Goal: Download file/media

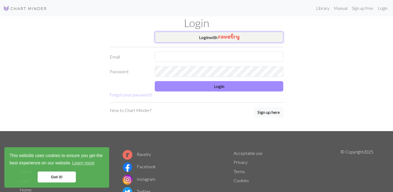
click at [179, 33] on button "Login with" at bounding box center [219, 37] width 128 height 11
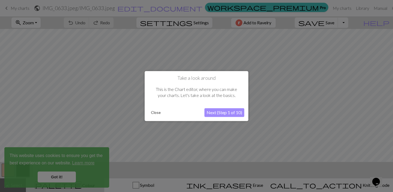
click at [153, 115] on button "Close" at bounding box center [156, 112] width 14 height 8
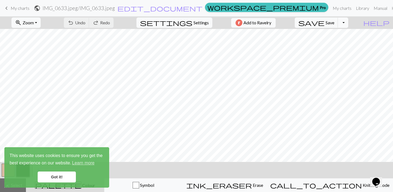
click at [348, 25] on button "Toggle Dropdown" at bounding box center [343, 22] width 10 height 10
click at [345, 41] on button "save_alt Download" at bounding box center [303, 43] width 90 height 9
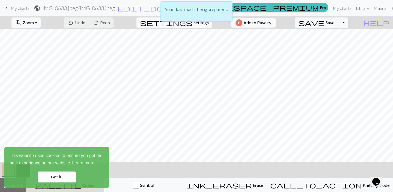
click at [67, 178] on link "Got it!" at bounding box center [57, 176] width 38 height 11
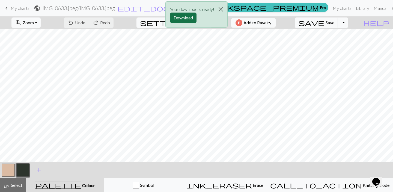
click at [193, 21] on button "Download" at bounding box center [183, 18] width 26 height 10
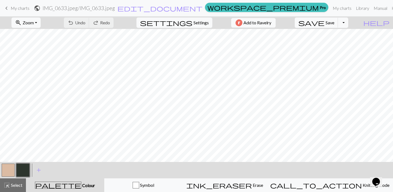
click at [14, 9] on span "My charts" at bounding box center [20, 7] width 19 height 5
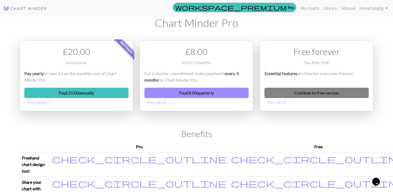
click at [272, 92] on link "Continue to free version" at bounding box center [316, 93] width 104 height 10
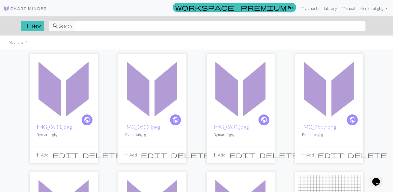
click at [155, 108] on img at bounding box center [152, 87] width 63 height 63
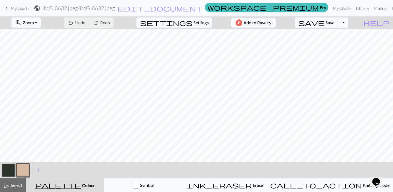
click at [348, 23] on button "Toggle Dropdown" at bounding box center [343, 22] width 10 height 10
click at [338, 43] on button "save_alt Download" at bounding box center [303, 43] width 90 height 9
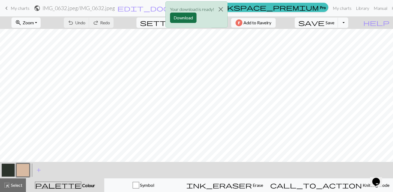
click at [196, 15] on button "Download" at bounding box center [183, 18] width 26 height 10
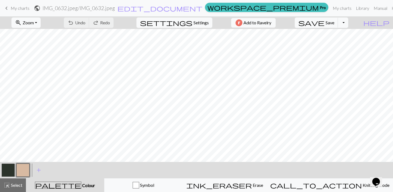
click at [18, 10] on span "My charts" at bounding box center [20, 7] width 19 height 5
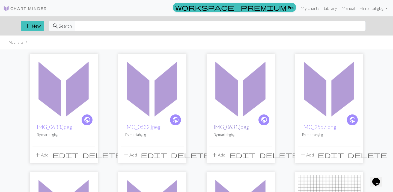
click at [234, 128] on link "IMG_0631.jpeg" at bounding box center [230, 127] width 35 height 6
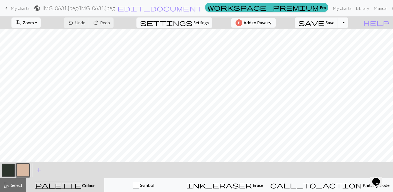
click at [348, 28] on button "Toggle Dropdown" at bounding box center [343, 22] width 10 height 10
click at [335, 42] on button "save_alt Download" at bounding box center [303, 43] width 90 height 9
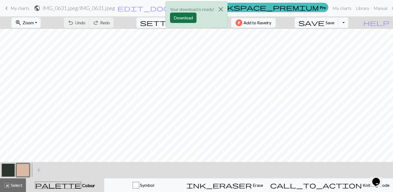
click at [181, 19] on button "Download" at bounding box center [183, 18] width 26 height 10
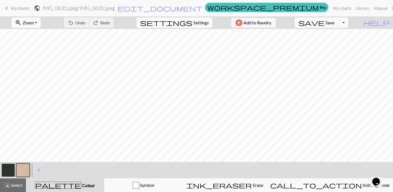
click at [13, 9] on span "My charts" at bounding box center [20, 7] width 19 height 5
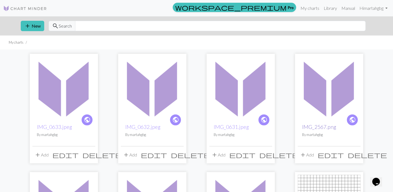
click at [321, 128] on link "IMG_2567.png" at bounding box center [319, 127] width 34 height 6
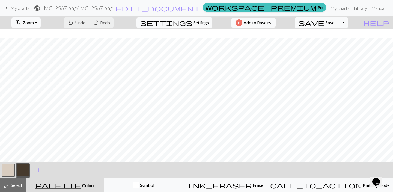
scroll to position [576, 0]
click at [8, 5] on span "keyboard_arrow_left" at bounding box center [6, 8] width 7 height 8
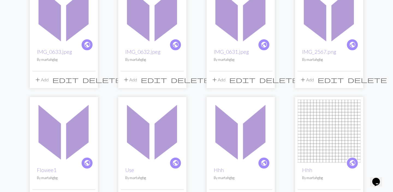
scroll to position [80, 0]
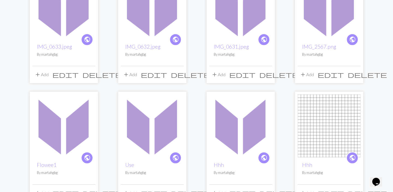
click at [57, 139] on img at bounding box center [63, 125] width 63 height 63
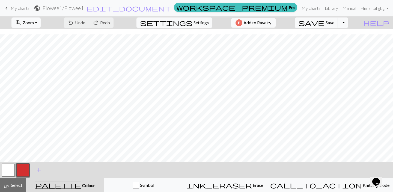
scroll to position [164, 0]
click at [14, 11] on link "keyboard_arrow_left My charts" at bounding box center [16, 8] width 26 height 9
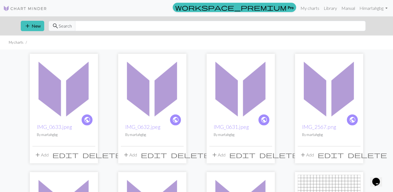
click at [219, 106] on img at bounding box center [240, 87] width 63 height 63
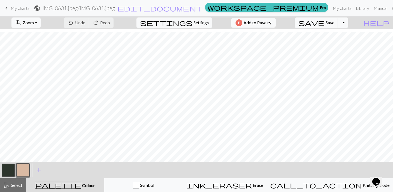
scroll to position [581, 0]
click at [3, 169] on button "button" at bounding box center [8, 169] width 13 height 13
click at [14, 172] on button "button" at bounding box center [8, 169] width 13 height 13
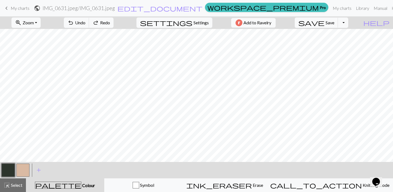
scroll to position [535, 0]
click at [25, 12] on link "keyboard_arrow_left My charts" at bounding box center [16, 8] width 26 height 9
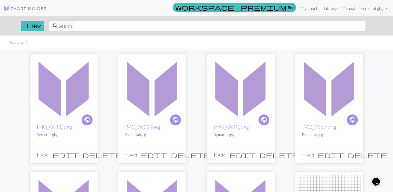
click at [160, 91] on img at bounding box center [152, 87] width 63 height 63
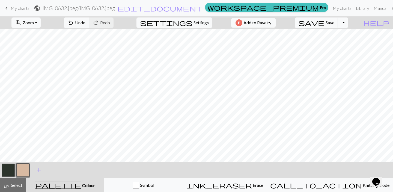
scroll to position [248, 0]
click at [10, 169] on button "button" at bounding box center [8, 169] width 13 height 13
click at [25, 167] on button "button" at bounding box center [22, 169] width 13 height 13
click at [5, 171] on button "button" at bounding box center [8, 169] width 13 height 13
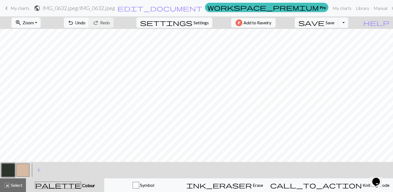
click at [26, 165] on button "button" at bounding box center [22, 169] width 13 height 13
click at [4, 166] on button "button" at bounding box center [8, 169] width 13 height 13
click at [28, 167] on button "button" at bounding box center [22, 169] width 13 height 13
click at [12, 171] on button "button" at bounding box center [8, 169] width 13 height 13
click at [26, 168] on button "button" at bounding box center [22, 169] width 13 height 13
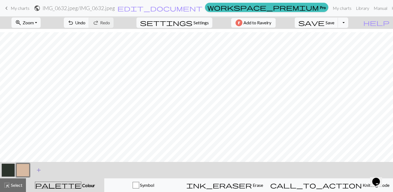
scroll to position [240, 0]
click at [8, 172] on button "button" at bounding box center [8, 169] width 13 height 13
click at [26, 167] on button "button" at bounding box center [22, 169] width 13 height 13
click at [8, 165] on button "button" at bounding box center [8, 169] width 13 height 13
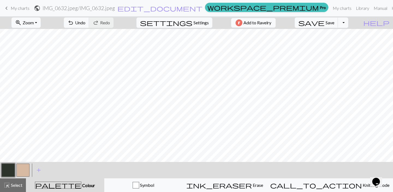
click at [10, 176] on button "button" at bounding box center [8, 169] width 13 height 13
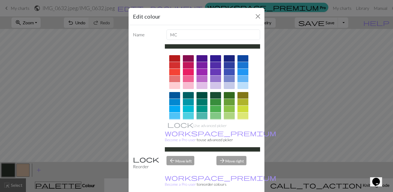
click at [34, 165] on div "Edit colour Name MC Use advanced picker workspace_premium Become a Pro user to …" at bounding box center [196, 96] width 393 height 192
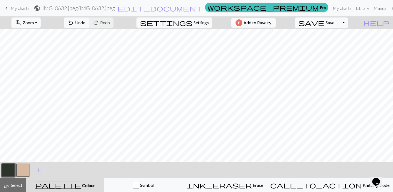
click at [25, 170] on button "button" at bounding box center [22, 169] width 13 height 13
click at [8, 164] on button "button" at bounding box center [8, 169] width 13 height 13
click at [25, 166] on button "button" at bounding box center [22, 169] width 13 height 13
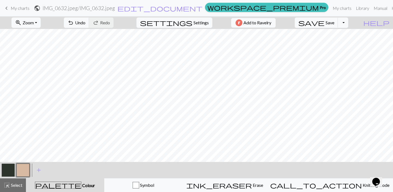
click at [10, 172] on button "button" at bounding box center [8, 169] width 13 height 13
click at [19, 166] on button "button" at bounding box center [22, 169] width 13 height 13
click at [15, 168] on div at bounding box center [8, 170] width 15 height 15
click at [3, 168] on button "button" at bounding box center [8, 169] width 13 height 13
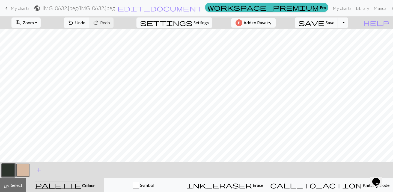
click at [29, 169] on button "button" at bounding box center [22, 169] width 13 height 13
click at [10, 167] on button "button" at bounding box center [8, 169] width 13 height 13
click at [4, 172] on button "button" at bounding box center [8, 169] width 13 height 13
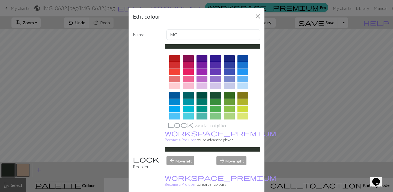
click at [308, 87] on div "Edit colour Name MC Use advanced picker workspace_premium Become a Pro user to …" at bounding box center [196, 96] width 393 height 192
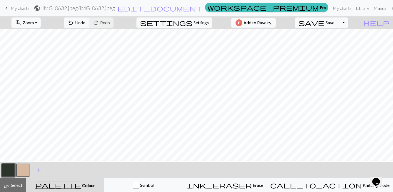
scroll to position [133, 0]
click at [20, 165] on button "button" at bounding box center [22, 169] width 13 height 13
click at [11, 170] on button "button" at bounding box center [8, 169] width 13 height 13
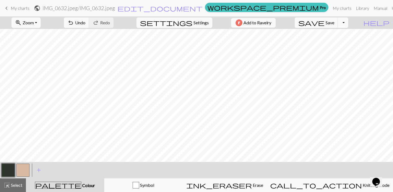
click at [348, 19] on button "Toggle Dropdown" at bounding box center [343, 22] width 10 height 10
click at [340, 41] on button "save_alt Download" at bounding box center [303, 43] width 90 height 9
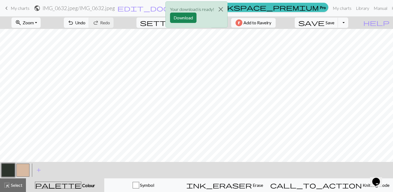
click at [15, 11] on div "Your download is ready! Download" at bounding box center [196, 16] width 393 height 32
click at [15, 9] on div "Your download is ready! Download" at bounding box center [196, 16] width 393 height 32
click at [7, 8] on div "Your download is ready! Download" at bounding box center [196, 16] width 393 height 32
click at [4, 8] on div "Your download is ready! Download" at bounding box center [196, 16] width 393 height 32
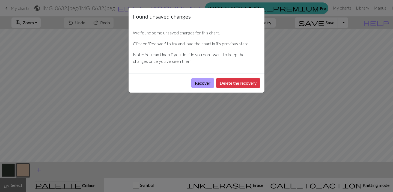
click at [204, 80] on button "Recover" at bounding box center [202, 83] width 23 height 10
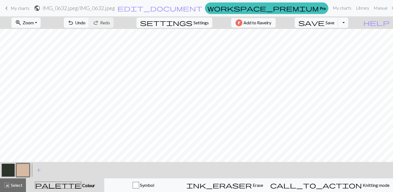
click at [20, 4] on link "keyboard_arrow_left My charts" at bounding box center [16, 8] width 26 height 9
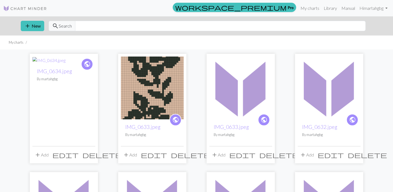
click at [160, 114] on img at bounding box center [152, 87] width 63 height 63
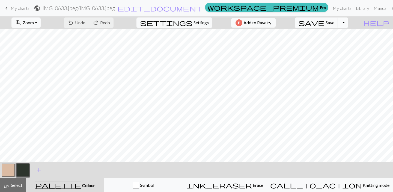
click at [348, 24] on button "Toggle Dropdown" at bounding box center [343, 22] width 10 height 10
click at [341, 40] on button "save_alt Download" at bounding box center [303, 43] width 90 height 9
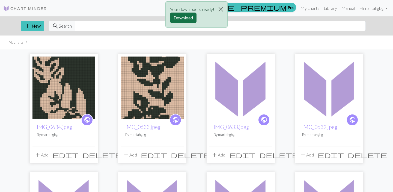
click at [176, 18] on button "Download" at bounding box center [183, 18] width 26 height 10
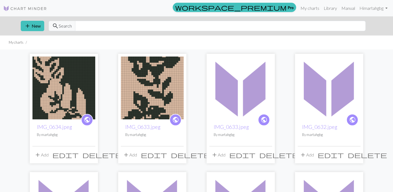
click at [75, 83] on img at bounding box center [63, 87] width 63 height 63
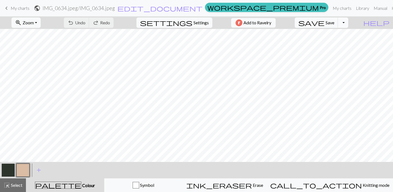
click at [348, 22] on button "Toggle Dropdown" at bounding box center [343, 22] width 10 height 10
click at [331, 45] on button "save_alt Download" at bounding box center [303, 43] width 90 height 9
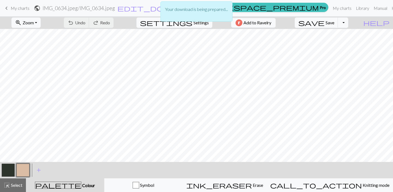
scroll to position [219, 0]
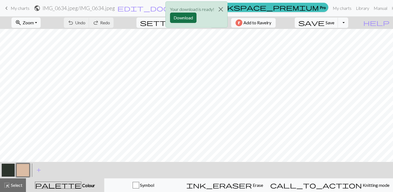
click at [188, 16] on button "Download" at bounding box center [183, 18] width 26 height 10
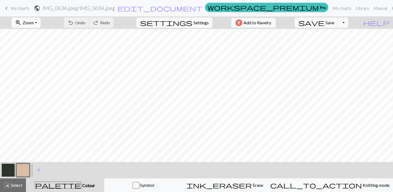
click at [4, 9] on span "keyboard_arrow_left" at bounding box center [6, 8] width 7 height 8
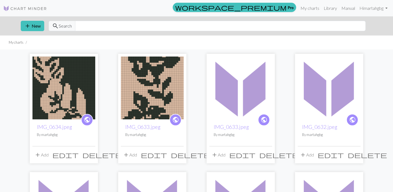
click at [250, 87] on img at bounding box center [240, 87] width 63 height 63
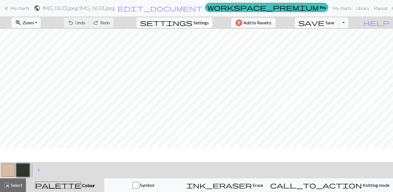
scroll to position [99, 0]
click at [9, 8] on span "keyboard_arrow_left" at bounding box center [6, 8] width 7 height 8
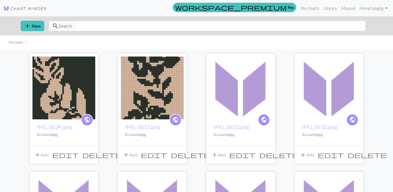
click at [327, 83] on img at bounding box center [328, 87] width 63 height 63
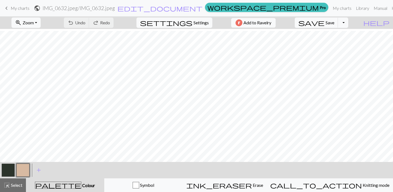
scroll to position [238, 0]
click at [348, 23] on button "Toggle Dropdown" at bounding box center [343, 22] width 10 height 10
click at [337, 42] on button "save_alt Download" at bounding box center [303, 43] width 90 height 9
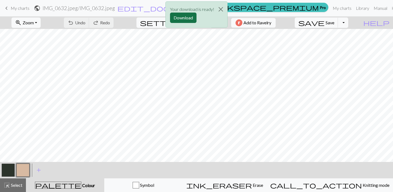
click at [187, 17] on button "Download" at bounding box center [183, 18] width 26 height 10
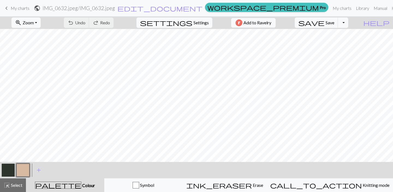
click at [28, 10] on span "My charts" at bounding box center [20, 7] width 19 height 5
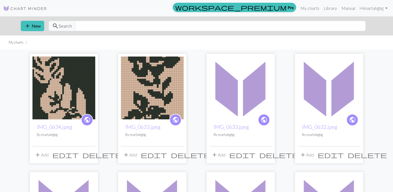
click at [320, 100] on img at bounding box center [328, 87] width 63 height 63
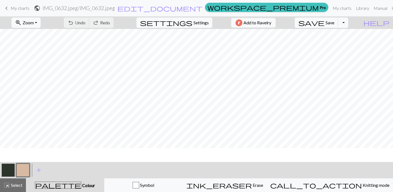
scroll to position [273, 0]
click at [13, 7] on span "My charts" at bounding box center [20, 7] width 19 height 5
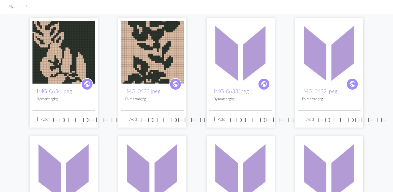
scroll to position [37, 0]
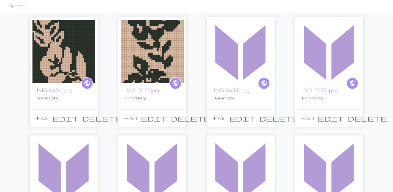
click at [47, 161] on img at bounding box center [63, 169] width 63 height 63
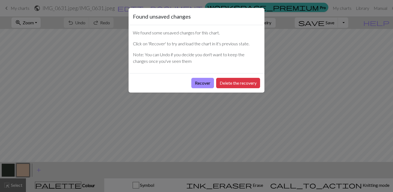
click at [47, 101] on div "Found unsaved changes We found some unsaved changes for this chart. Click on 'R…" at bounding box center [196, 96] width 393 height 192
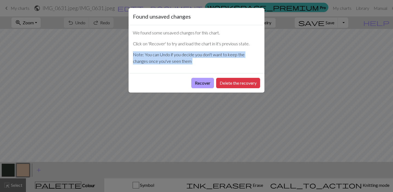
click at [199, 86] on button "Recover" at bounding box center [202, 83] width 23 height 10
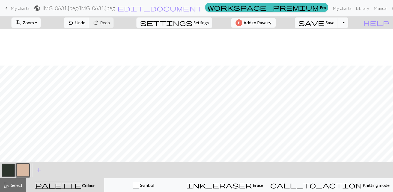
scroll to position [601, 0]
click at [348, 26] on button "Toggle Dropdown" at bounding box center [343, 22] width 10 height 10
click at [329, 46] on button "save_alt Download" at bounding box center [303, 43] width 90 height 9
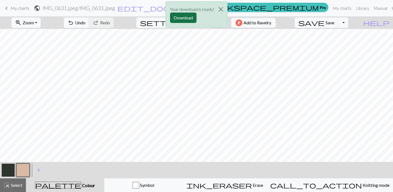
click at [188, 17] on button "Download" at bounding box center [183, 18] width 26 height 10
